Goal: Information Seeking & Learning: Learn about a topic

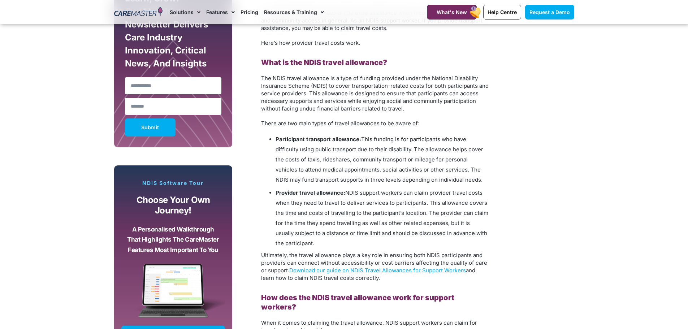
scroll to position [434, 0]
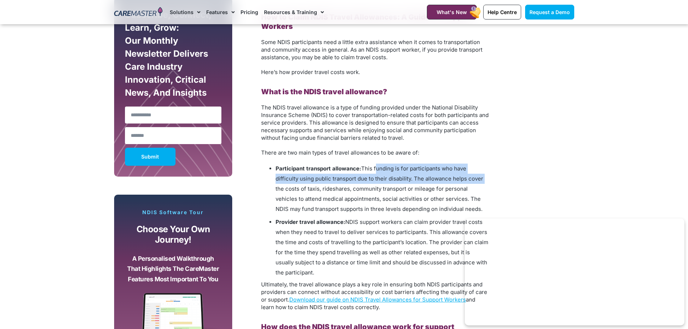
drag, startPoint x: 375, startPoint y: 169, endPoint x: 481, endPoint y: 178, distance: 105.9
click at [481, 178] on span "This funding is for participants who have difficulty using public transport due…" at bounding box center [380, 188] width 208 height 47
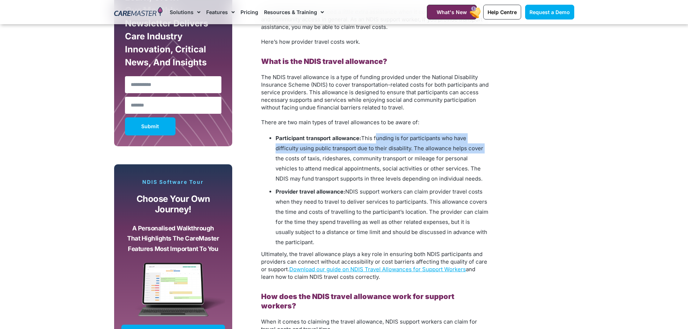
scroll to position [506, 0]
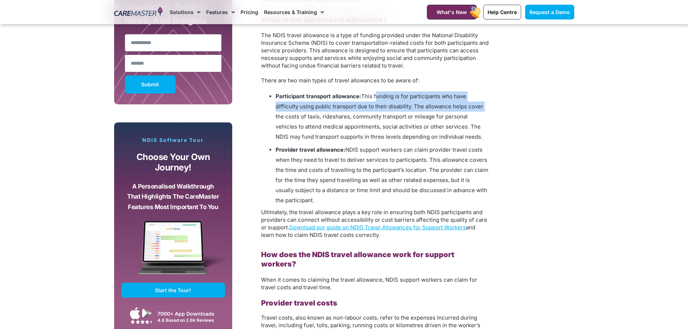
drag, startPoint x: 354, startPoint y: 117, endPoint x: 490, endPoint y: 134, distance: 136.6
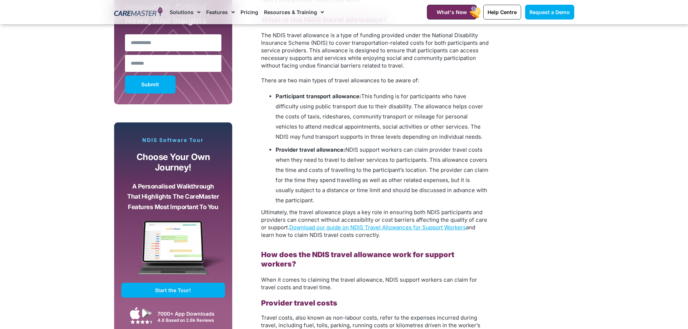
drag, startPoint x: 350, startPoint y: 150, endPoint x: 340, endPoint y: 199, distance: 49.8
click at [340, 199] on li "Provider travel allowance: NDIS support workers can claim provider travel costs…" at bounding box center [382, 175] width 213 height 61
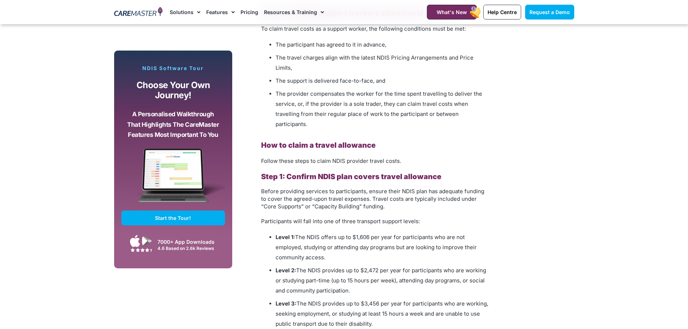
scroll to position [1084, 0]
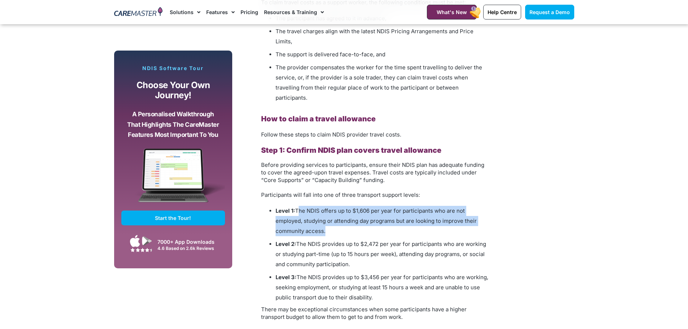
drag, startPoint x: 299, startPoint y: 201, endPoint x: 472, endPoint y: 218, distance: 173.6
click at [472, 218] on li "Level 1: The NDIS offers up to $1,606 per year for participants who are not emp…" at bounding box center [382, 221] width 213 height 30
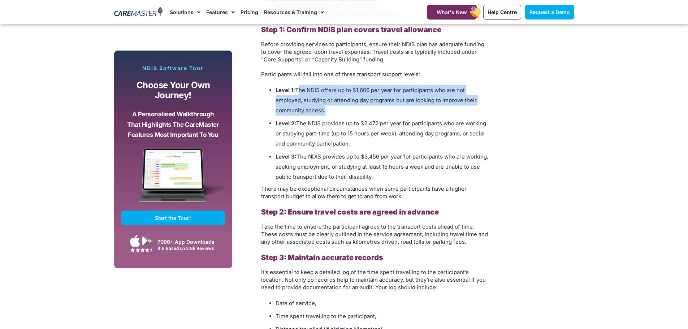
scroll to position [1192, 0]
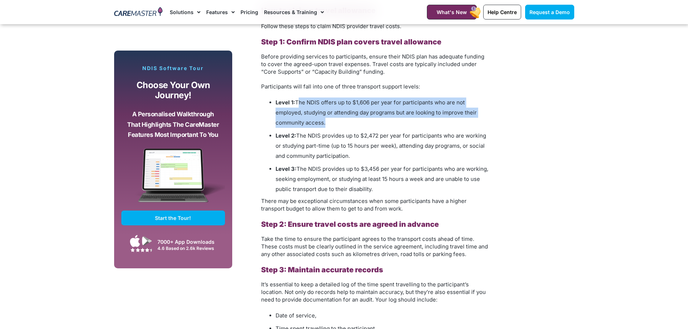
drag, startPoint x: 275, startPoint y: 92, endPoint x: 414, endPoint y: 183, distance: 166.1
click at [414, 183] on ul "Level 1: The NDIS offers up to $1,606 per year for participants who are not emp…" at bounding box center [375, 146] width 228 height 97
click at [645, 168] on section "Subscribe, Connect, Learn, Grow: Our Monthly Newsletter Delivers Care Industry …" at bounding box center [344, 28] width 688 height 1623
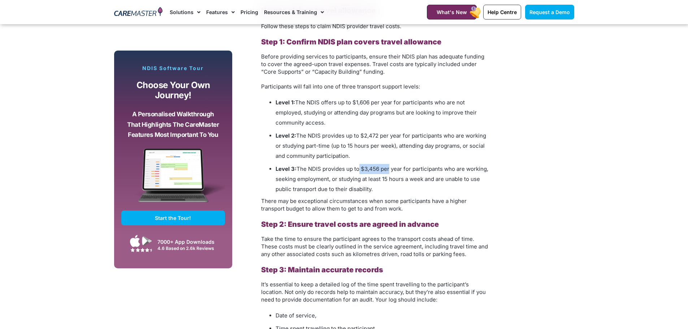
drag, startPoint x: 362, startPoint y: 158, endPoint x: 387, endPoint y: 157, distance: 24.9
click at [387, 165] on span "The NDIS provides up to $3,456 per year for participants who are working, seeki…" at bounding box center [382, 178] width 213 height 27
drag, startPoint x: 360, startPoint y: 126, endPoint x: 392, endPoint y: 126, distance: 32.5
click at [392, 132] on span "The NDIS provides up to $2,472 per year for participants who are working or stu…" at bounding box center [381, 145] width 211 height 27
drag, startPoint x: 353, startPoint y: 90, endPoint x: 386, endPoint y: 93, distance: 33.3
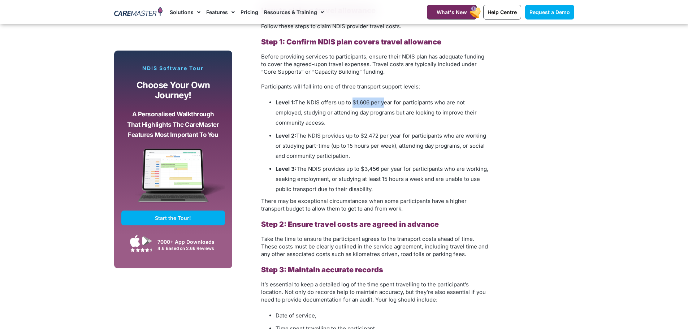
click at [386, 99] on span "The NDIS offers up to $1,606 per year for participants who are not employed, st…" at bounding box center [376, 112] width 201 height 27
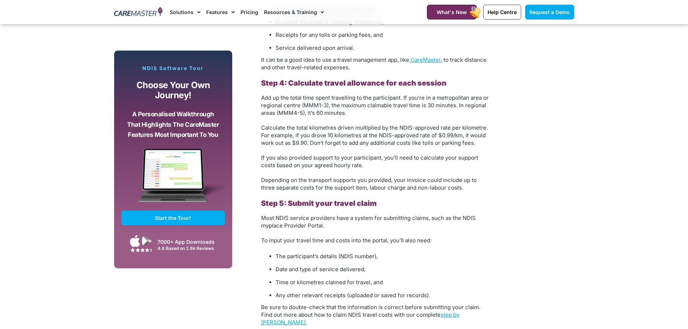
scroll to position [1590, 0]
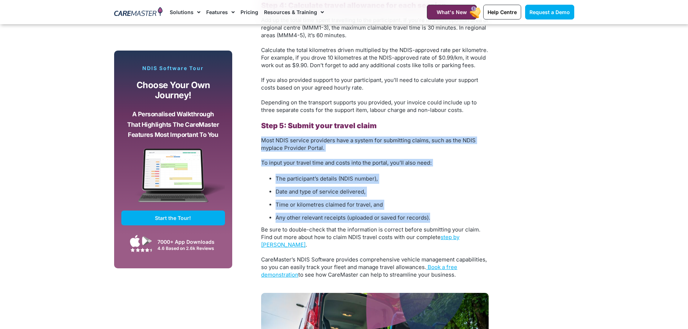
drag, startPoint x: 261, startPoint y: 133, endPoint x: 444, endPoint y: 208, distance: 198.0
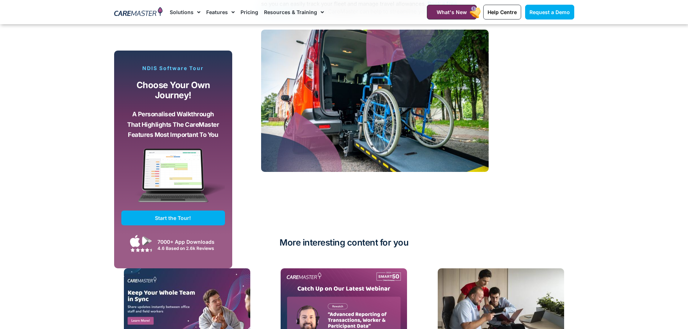
scroll to position [1734, 0]
